Goal: Manage account settings

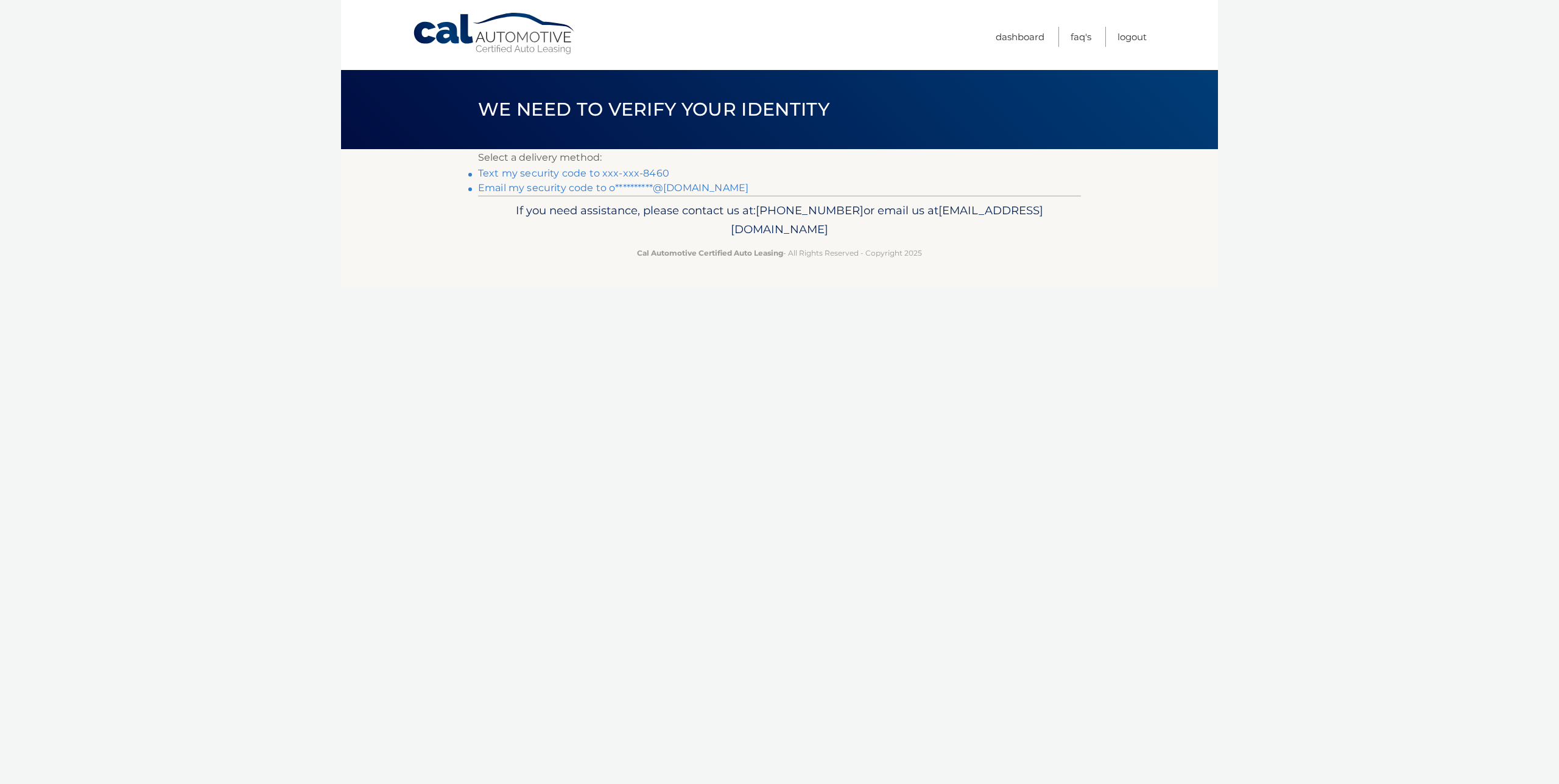
click at [550, 173] on link "Text my security code to xxx-xxx-8460" at bounding box center [573, 173] width 191 height 12
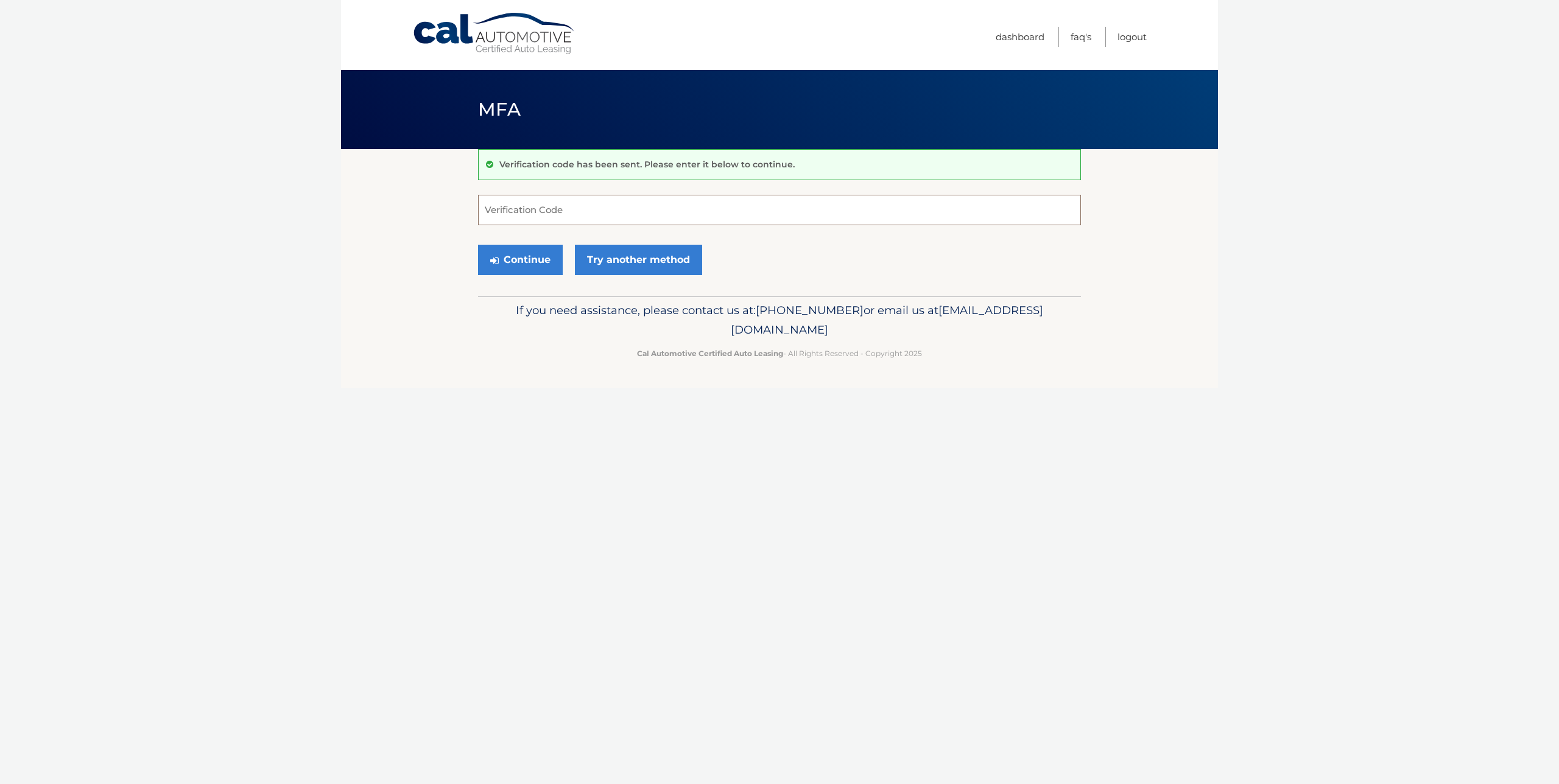
click at [552, 213] on input "Verification Code" at bounding box center [780, 210] width 603 height 30
type input "841950"
click at [529, 257] on button "Continue" at bounding box center [520, 260] width 84 height 30
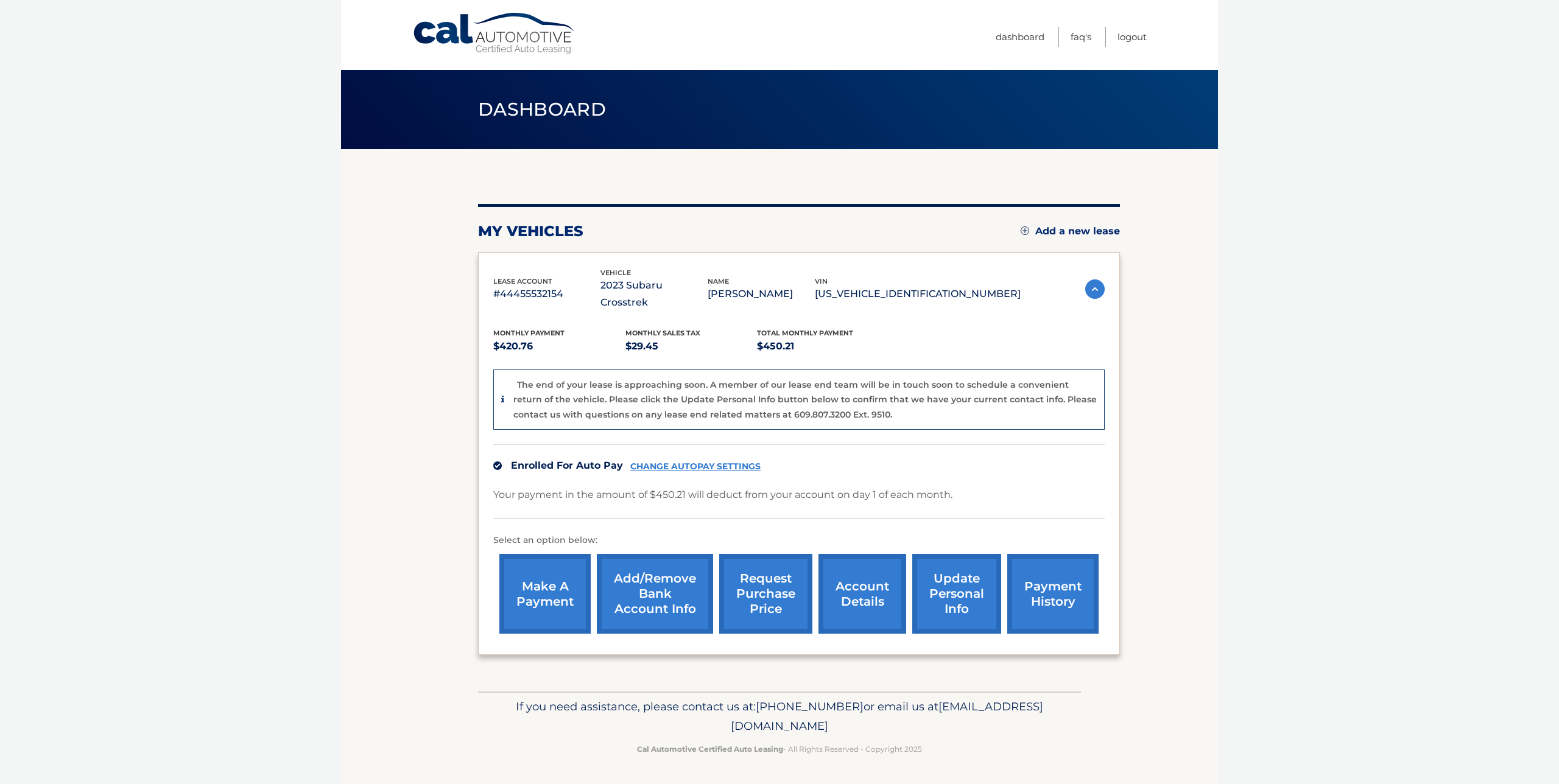
click at [858, 574] on link "account details" at bounding box center [861, 594] width 87 height 80
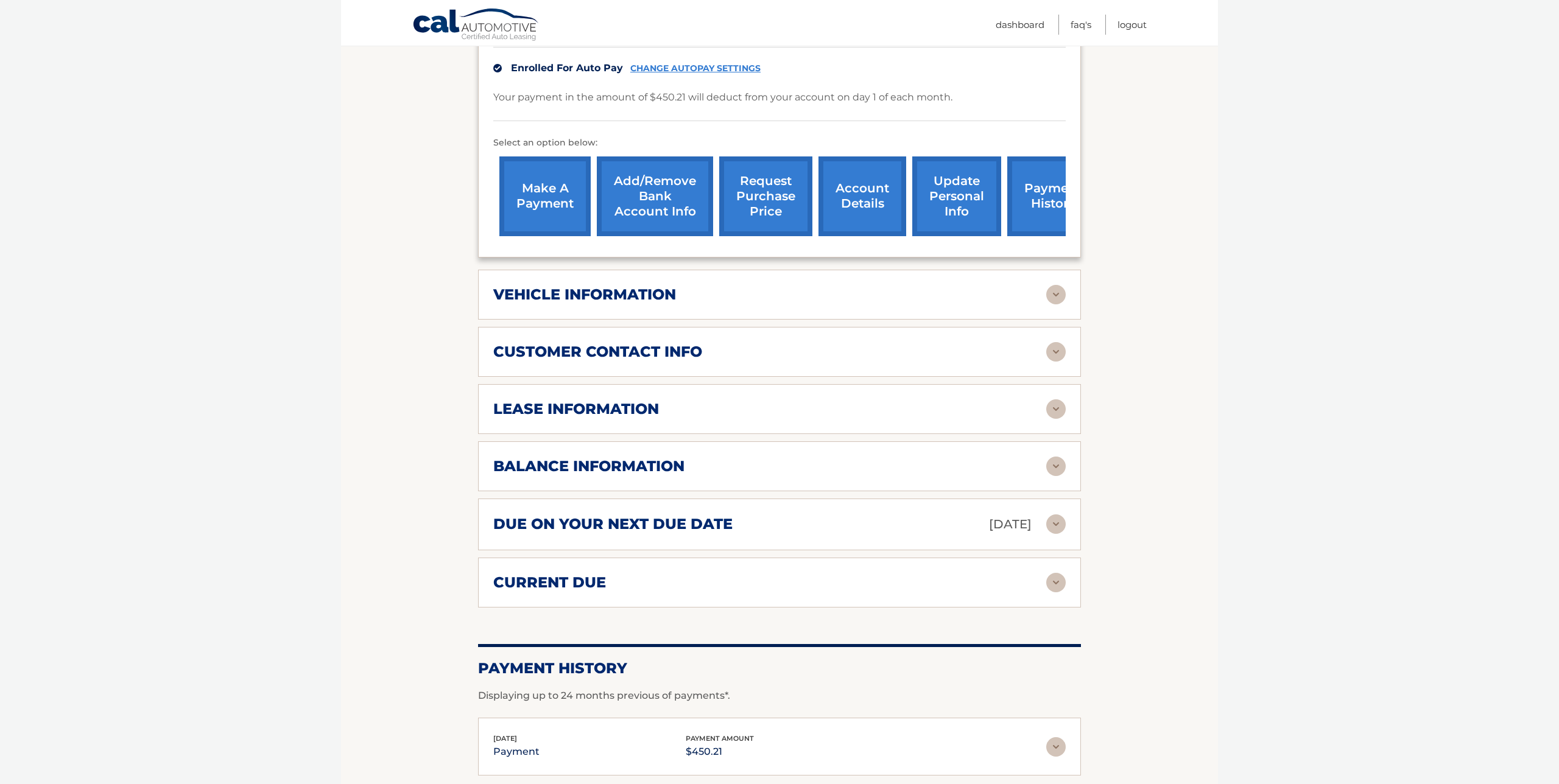
scroll to position [351, 0]
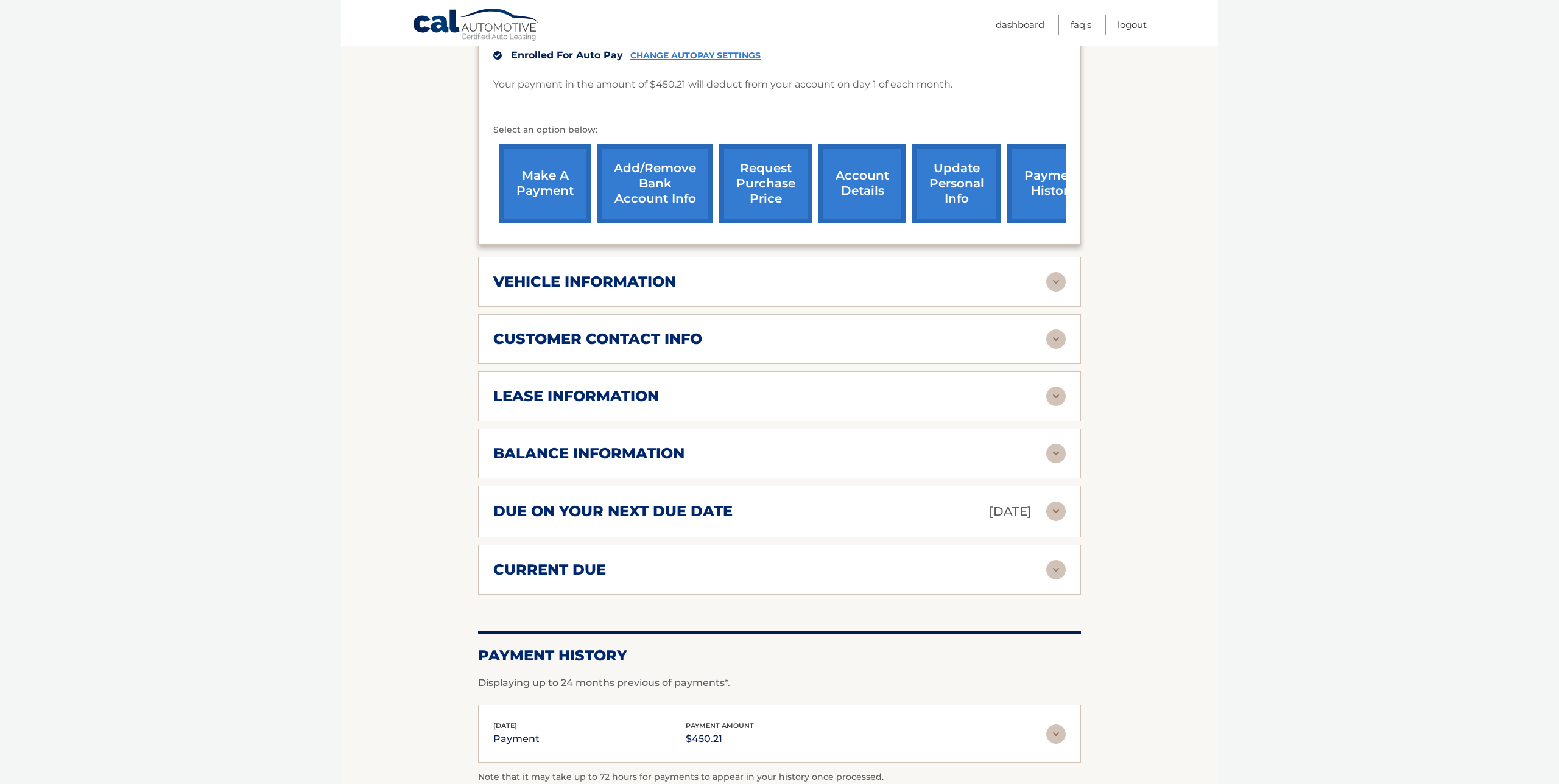
click at [1053, 444] on img at bounding box center [1056, 453] width 19 height 19
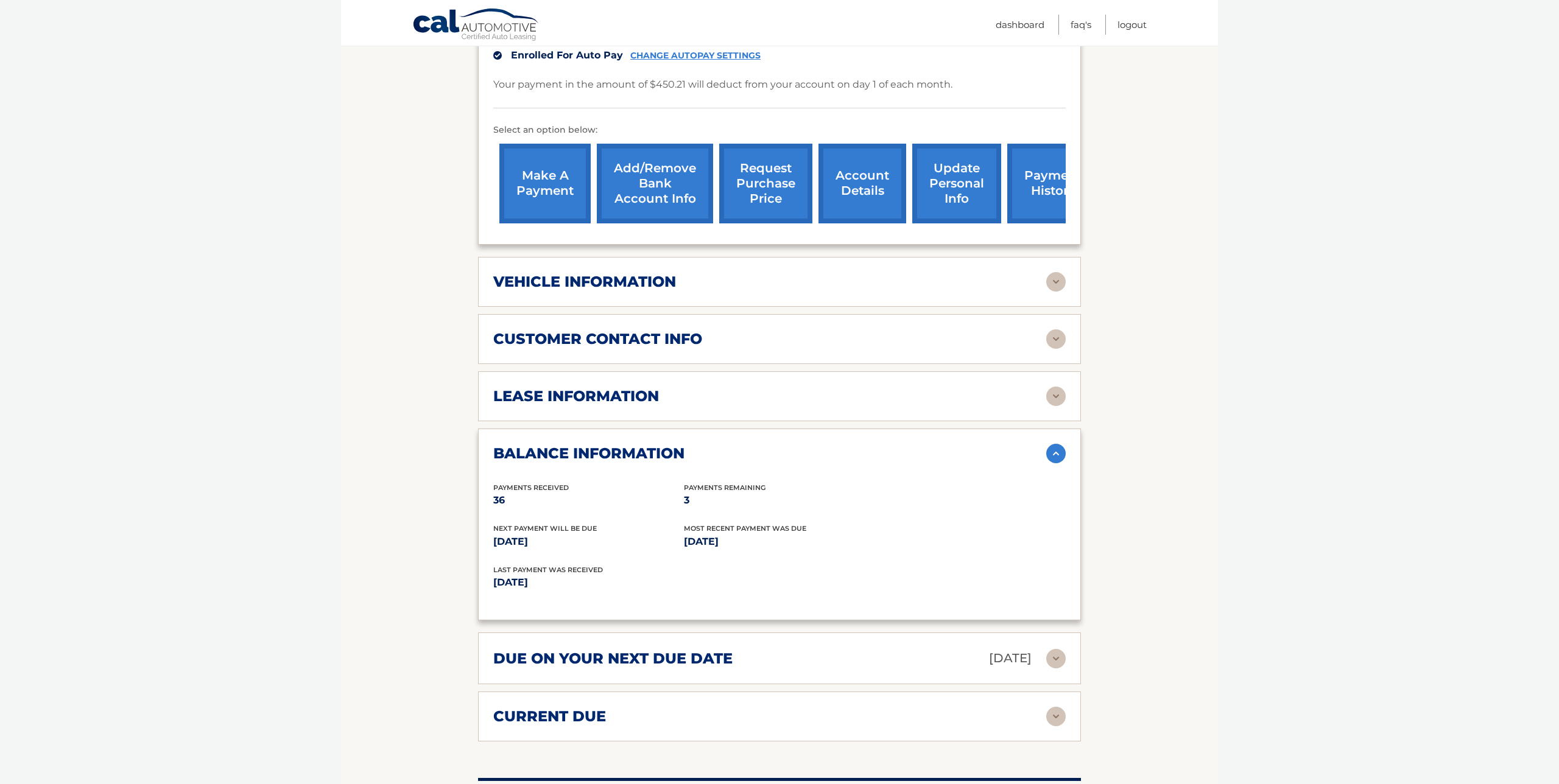
click at [1055, 387] on img at bounding box center [1056, 396] width 19 height 19
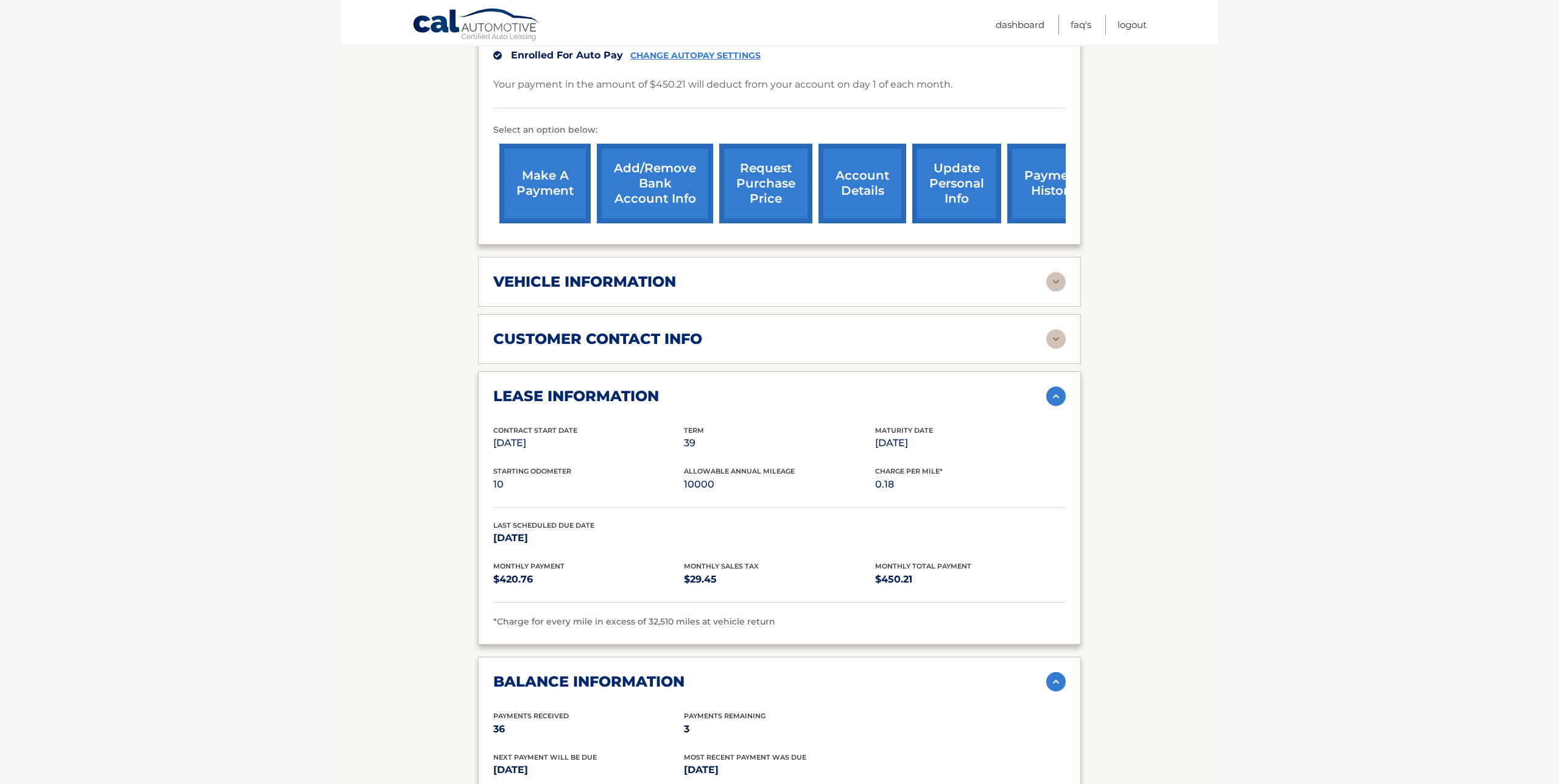
click at [1055, 387] on img at bounding box center [1056, 396] width 19 height 19
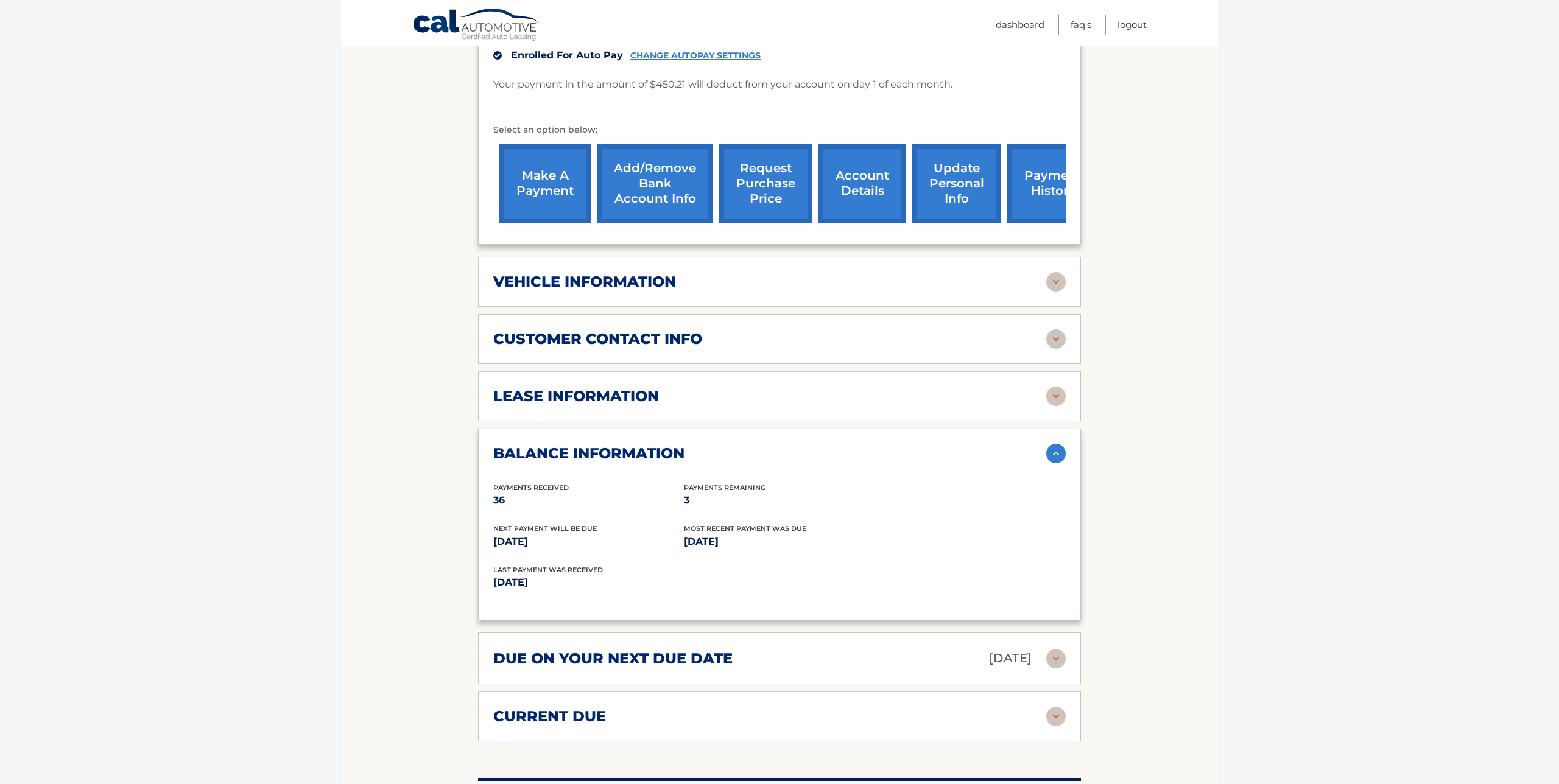
click at [1055, 387] on img at bounding box center [1056, 396] width 19 height 19
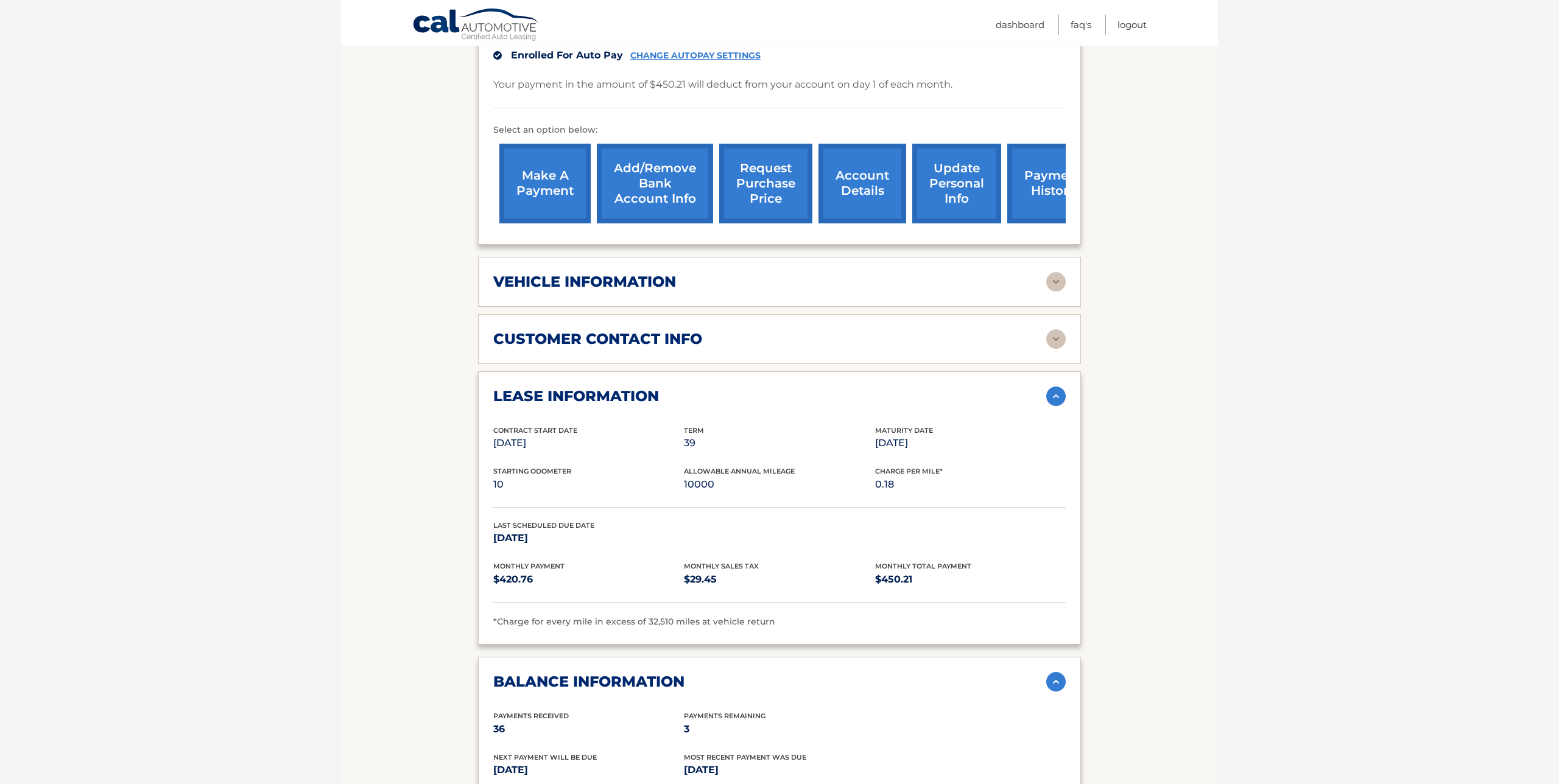
click at [1055, 387] on img at bounding box center [1056, 396] width 19 height 19
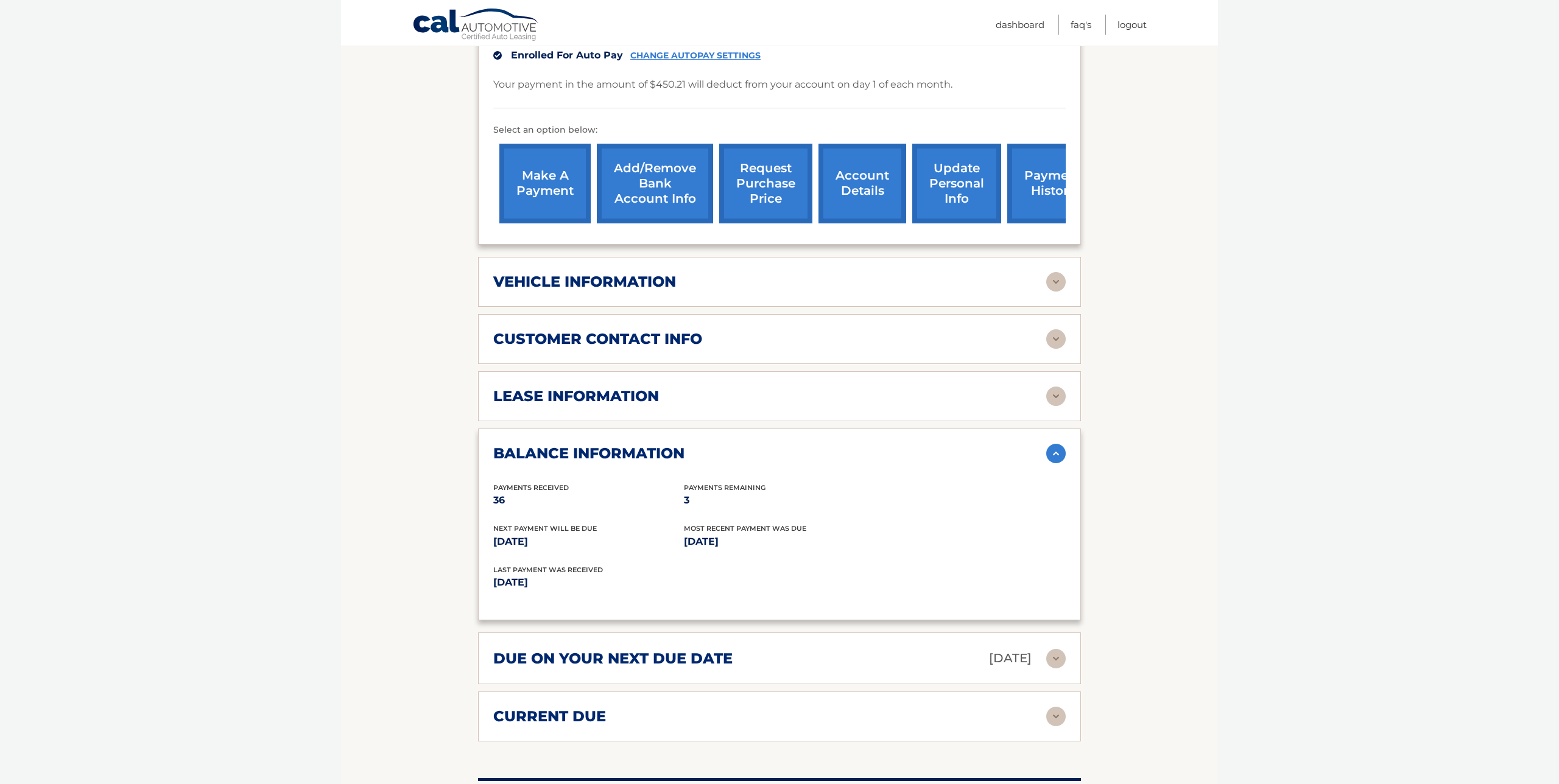
click at [1055, 387] on img at bounding box center [1056, 396] width 19 height 19
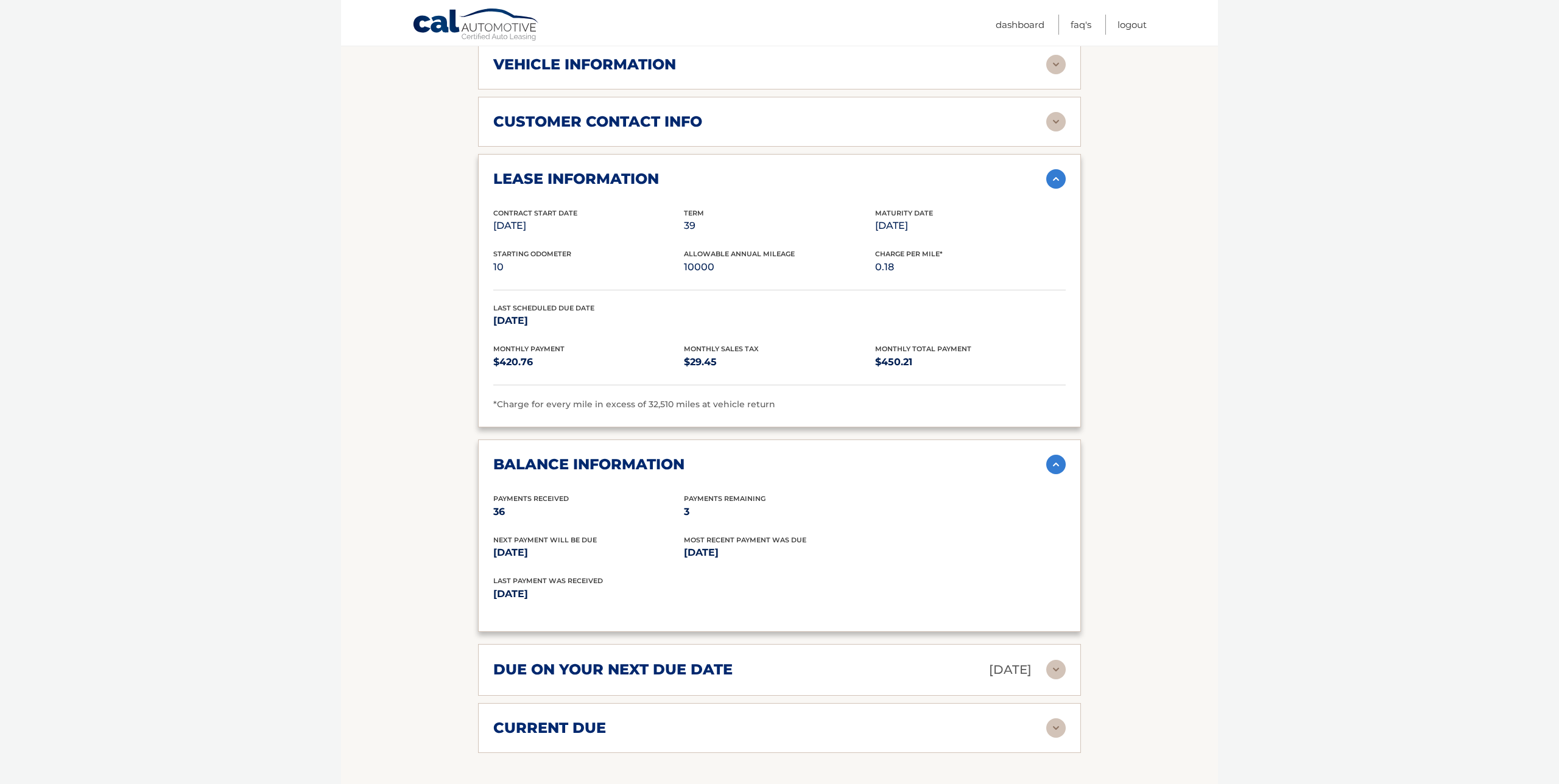
scroll to position [573, 0]
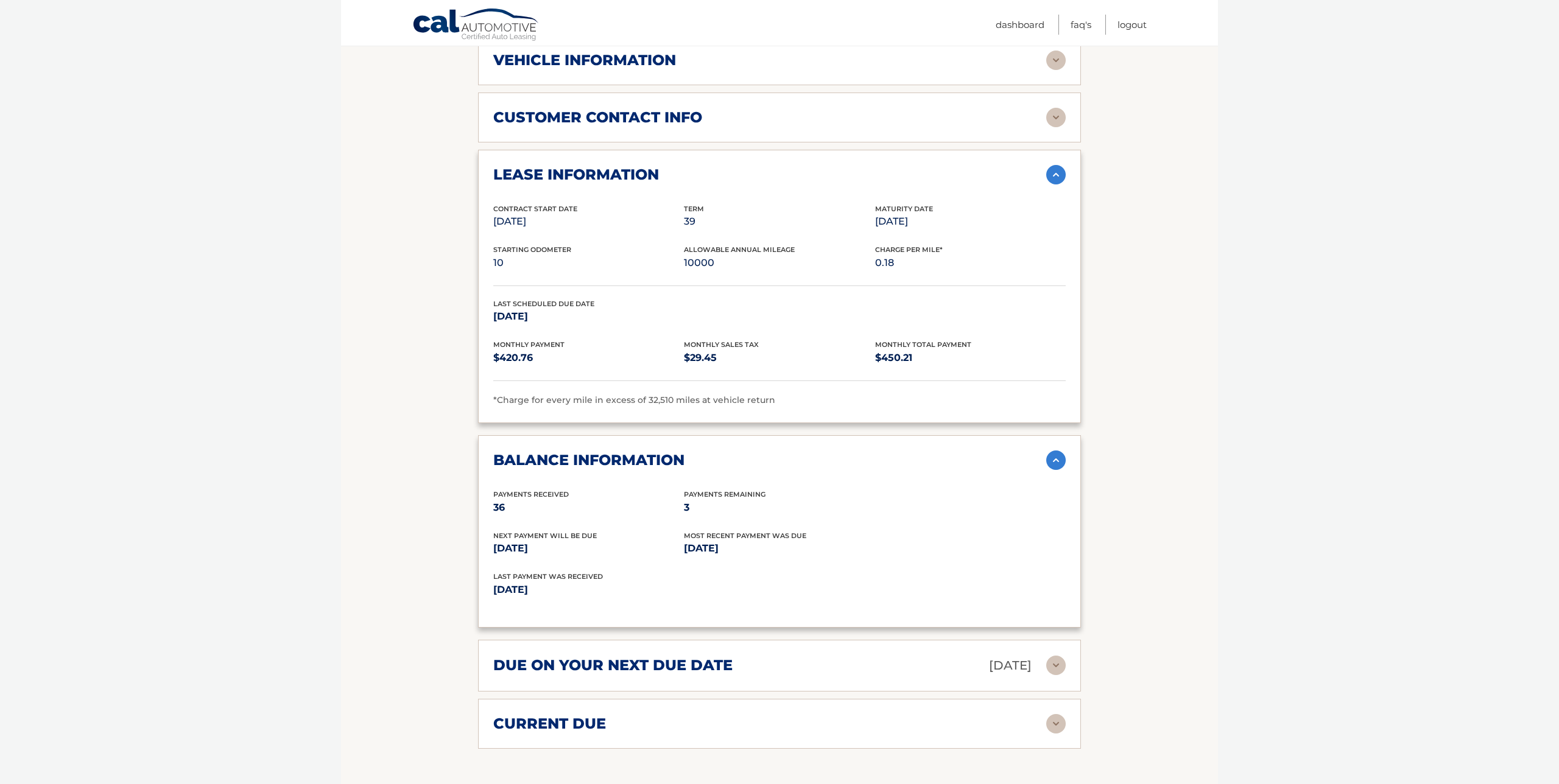
click at [1053, 714] on img at bounding box center [1056, 724] width 19 height 19
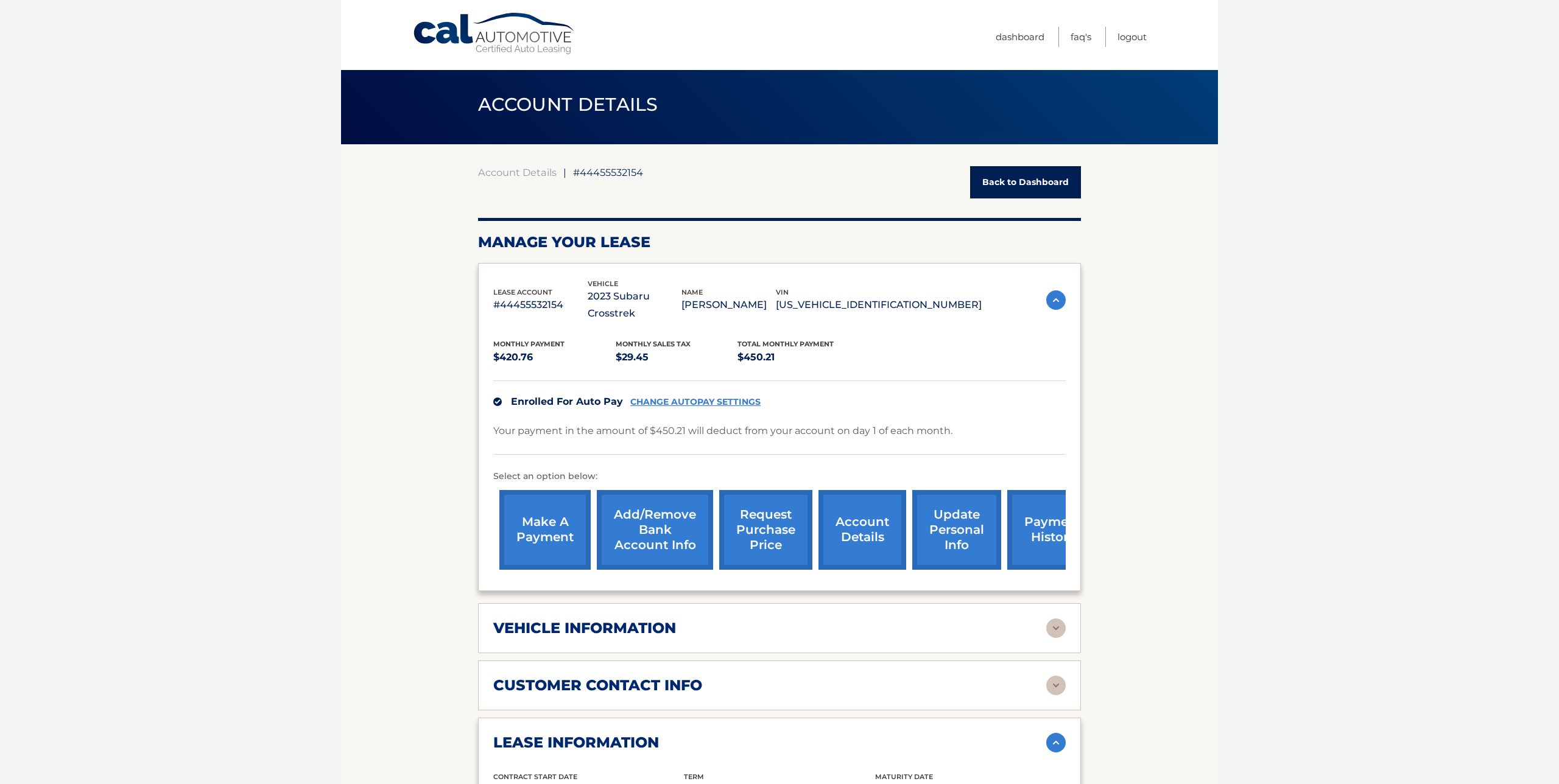
scroll to position [0, 0]
